Goal: Find specific page/section: Find specific page/section

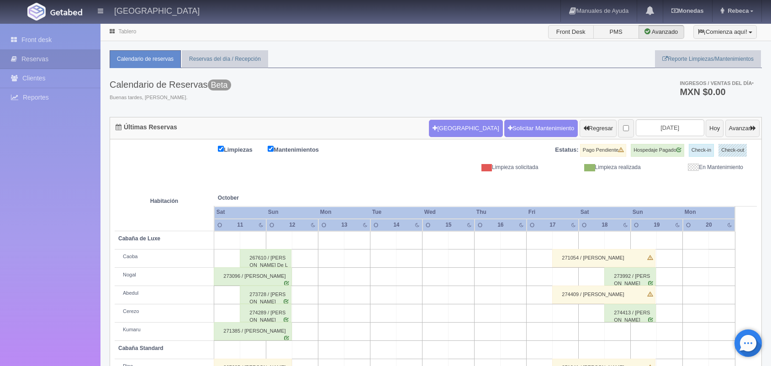
scroll to position [104, 0]
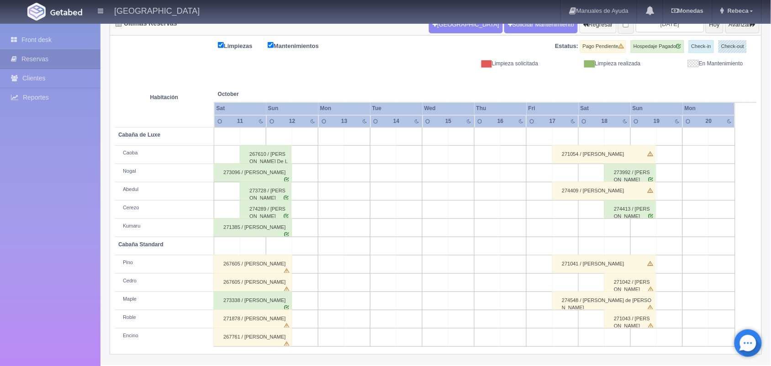
click at [580, 28] on button "Regresar" at bounding box center [598, 24] width 37 height 17
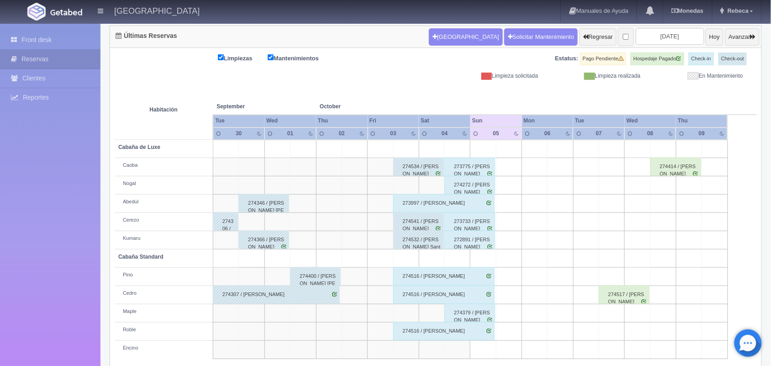
scroll to position [104, 0]
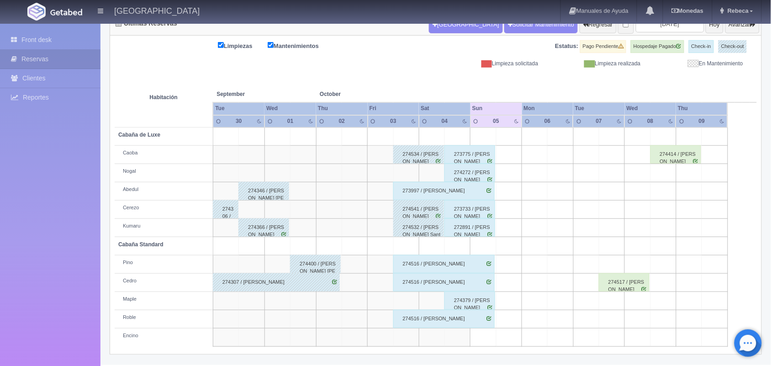
click at [729, 22] on ul "Manuales de Ayuda Actualizaciones recientes Monedas Tipo de cambio/moneda MXN 1…" at bounding box center [660, 11] width 201 height 23
click at [731, 24] on button "Avanzar" at bounding box center [742, 24] width 34 height 17
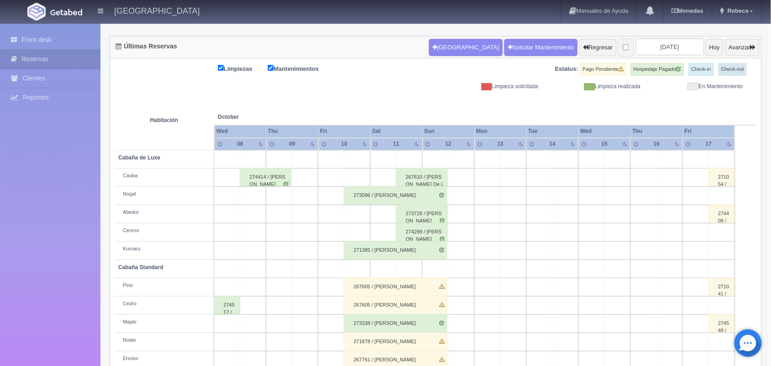
scroll to position [58, 0]
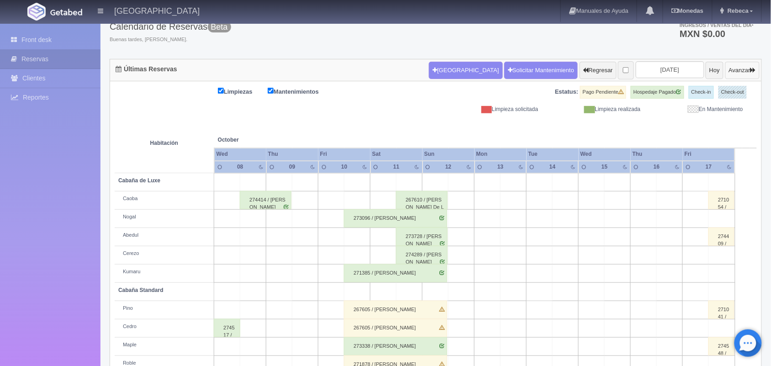
click at [739, 72] on button "Avanzar" at bounding box center [742, 70] width 34 height 17
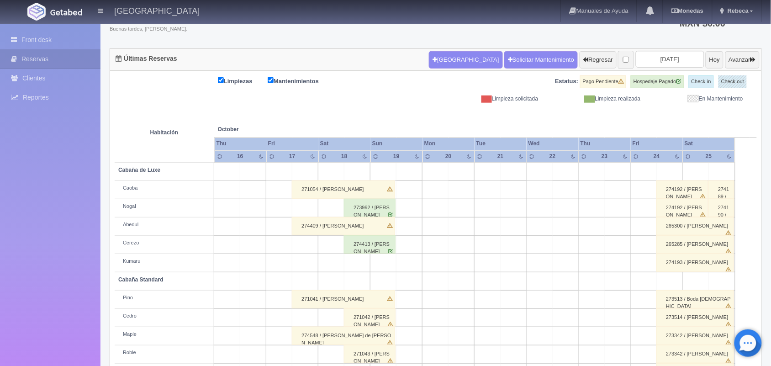
scroll to position [104, 0]
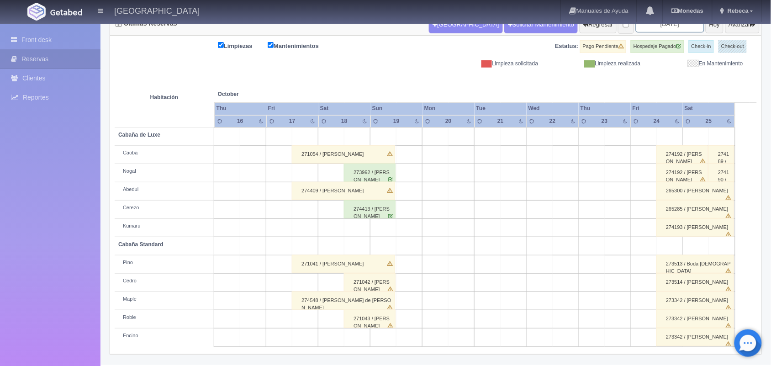
click at [667, 28] on input "2025-10-18" at bounding box center [670, 24] width 68 height 17
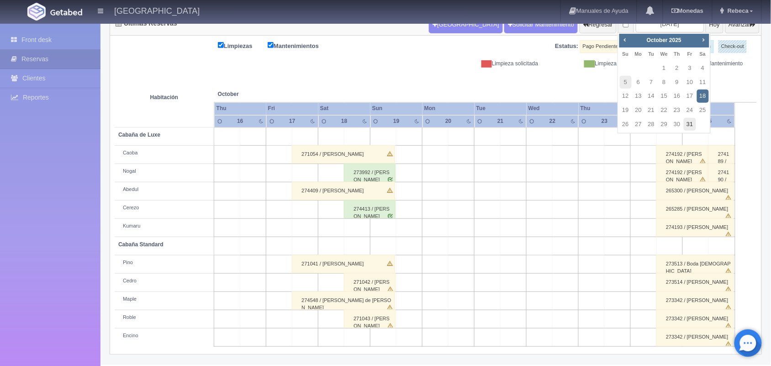
click at [690, 121] on link "31" at bounding box center [690, 124] width 12 height 13
type input "2025-10-31"
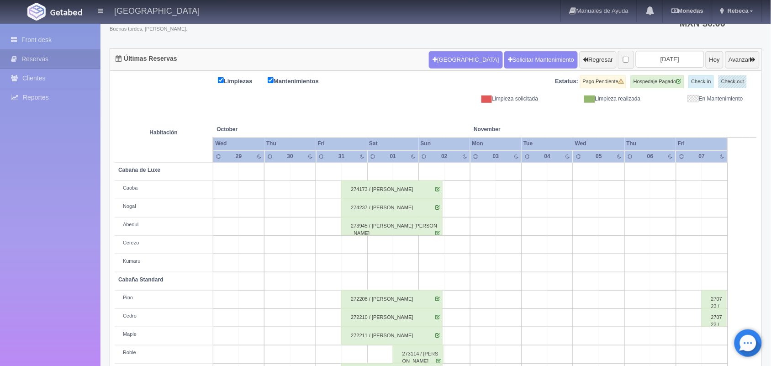
scroll to position [104, 0]
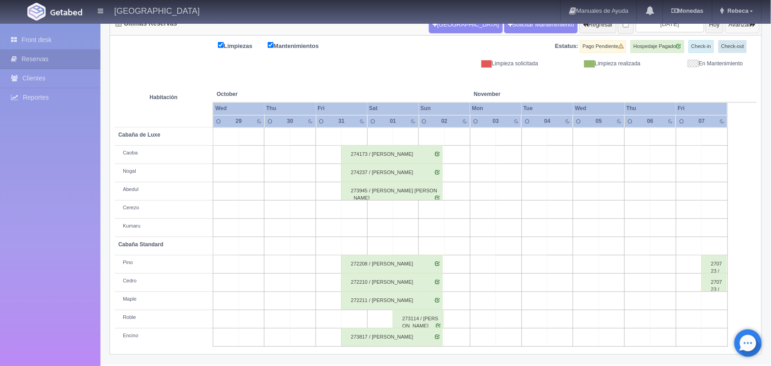
click at [745, 26] on button "Avanzar" at bounding box center [742, 24] width 34 height 17
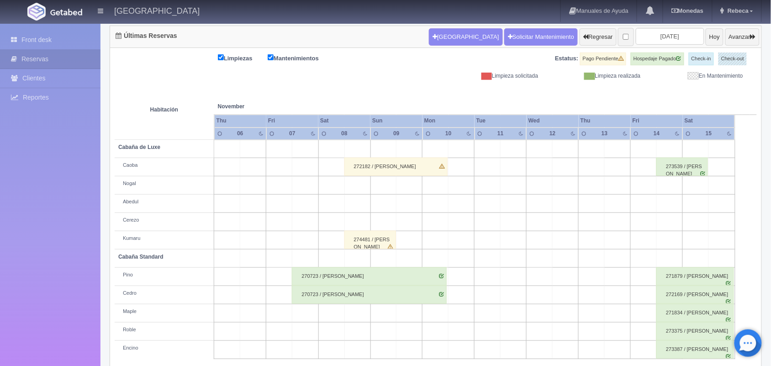
scroll to position [104, 0]
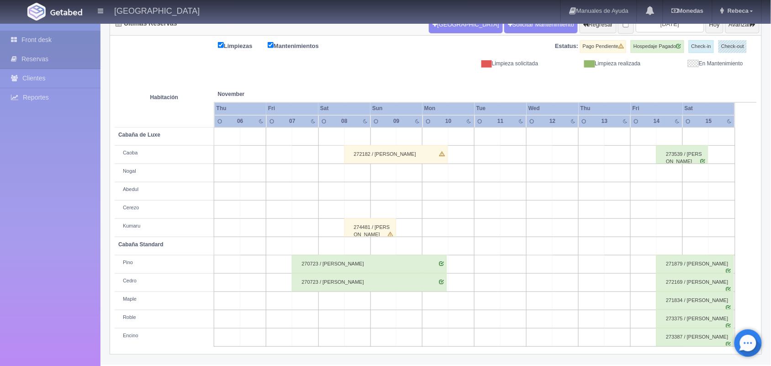
click at [71, 35] on link "Front desk" at bounding box center [50, 40] width 100 height 19
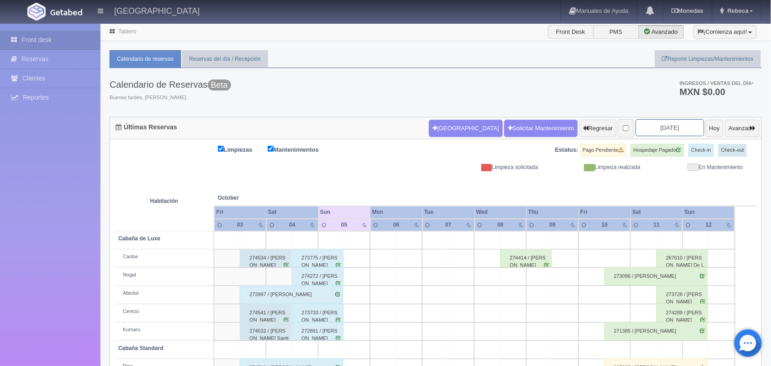
click at [670, 130] on input "2025-10-05" at bounding box center [670, 127] width 68 height 17
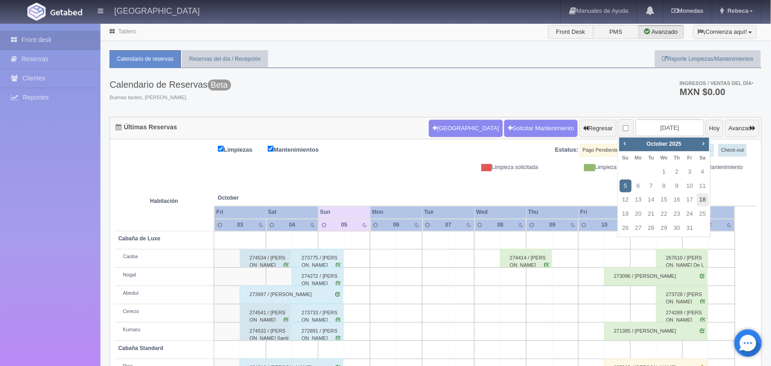
click at [702, 203] on link "18" at bounding box center [703, 199] width 12 height 13
type input "[DATE]"
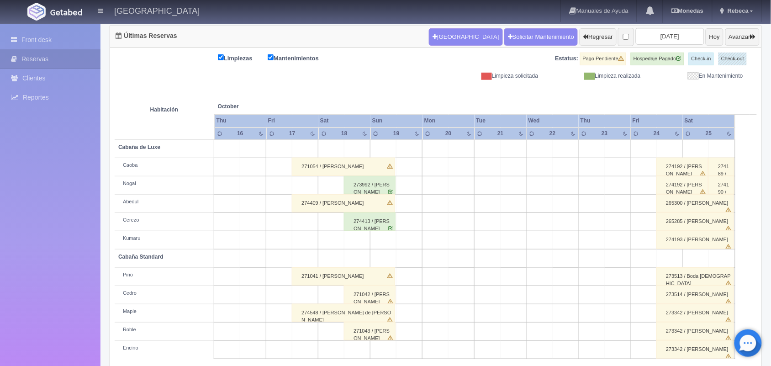
scroll to position [104, 0]
